Goal: Navigation & Orientation: Find specific page/section

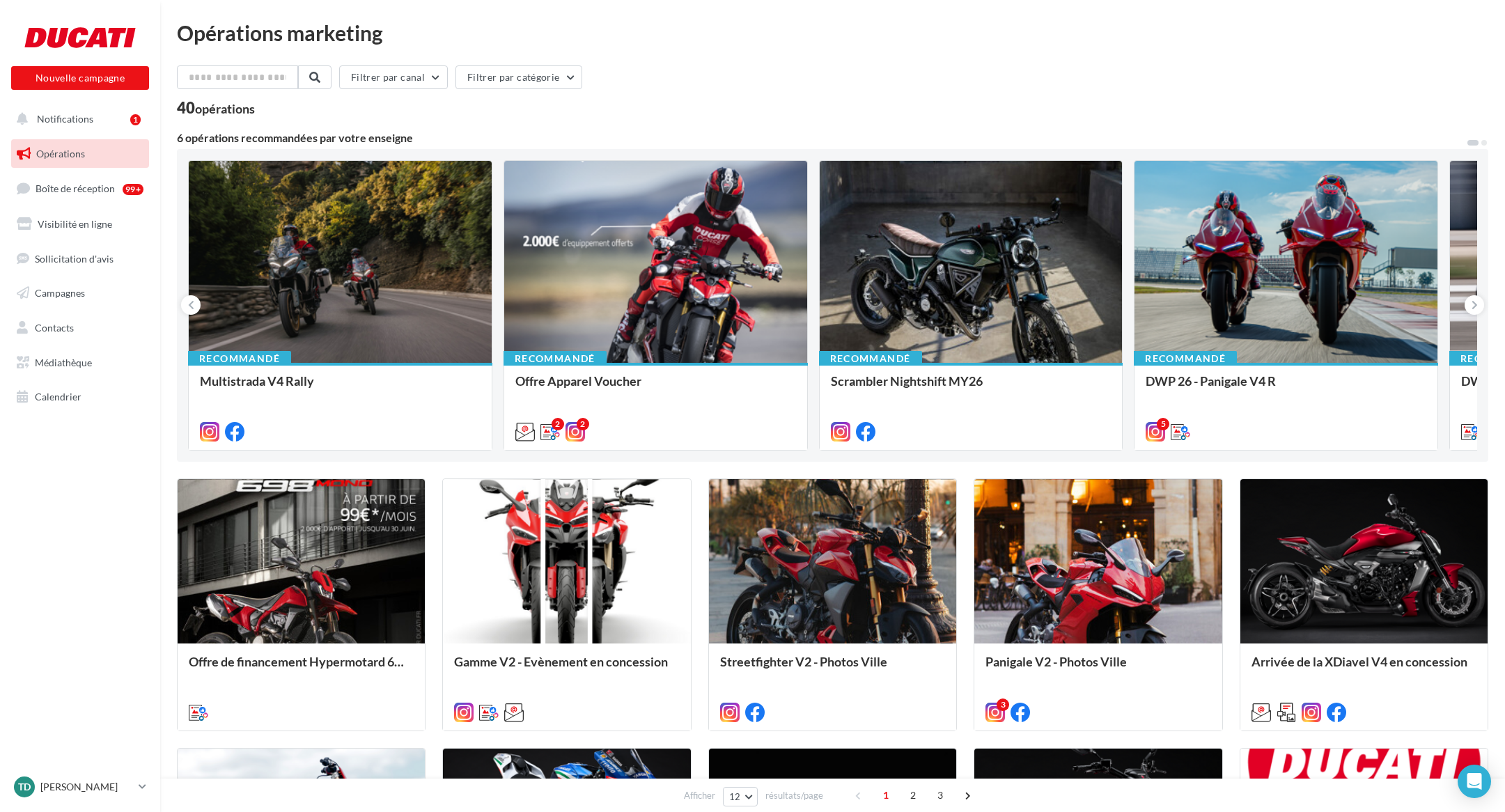
click at [525, 118] on div "40 opérations" at bounding box center [832, 109] width 1311 height 18
click at [104, 126] on button "Notifications 1" at bounding box center [78, 118] width 138 height 29
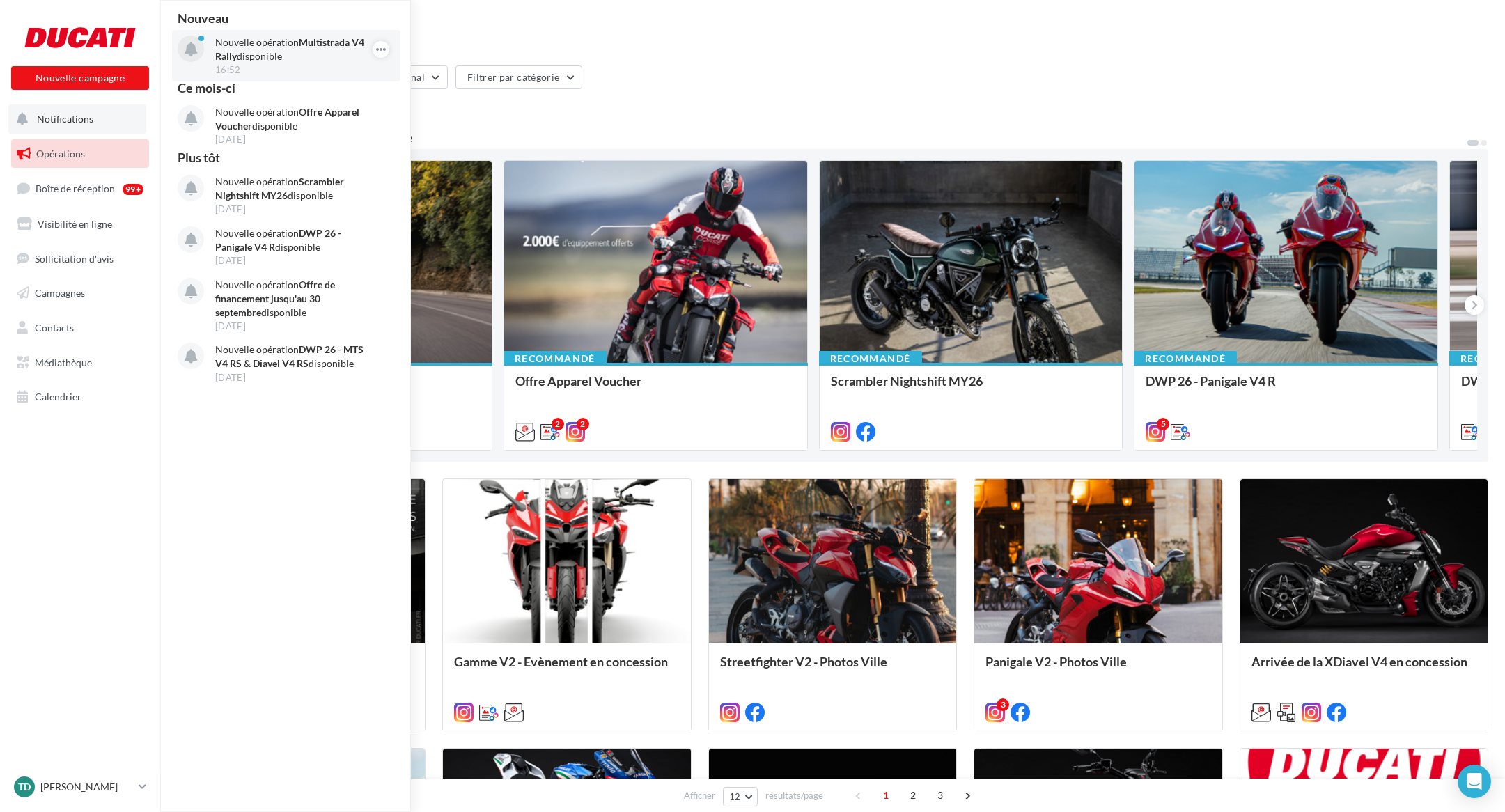
click at [243, 60] on p "Nouvelle opération Multistrada V4 Rally disponible" at bounding box center [296, 49] width 162 height 28
click at [701, 85] on div "Filtrer par canal Filtrer par catégorie" at bounding box center [832, 80] width 1311 height 29
